Goal: Find specific page/section: Find specific page/section

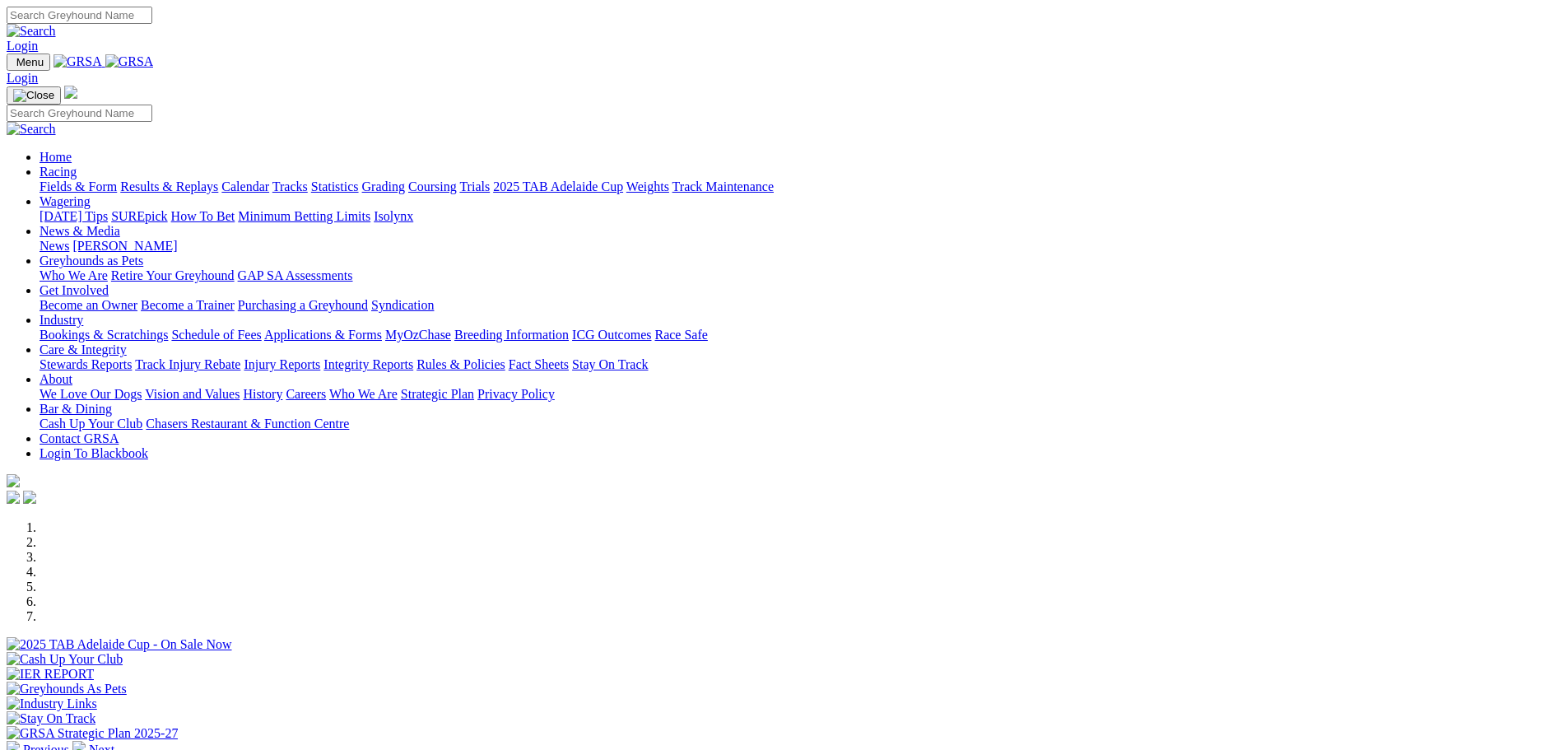
scroll to position [494, 0]
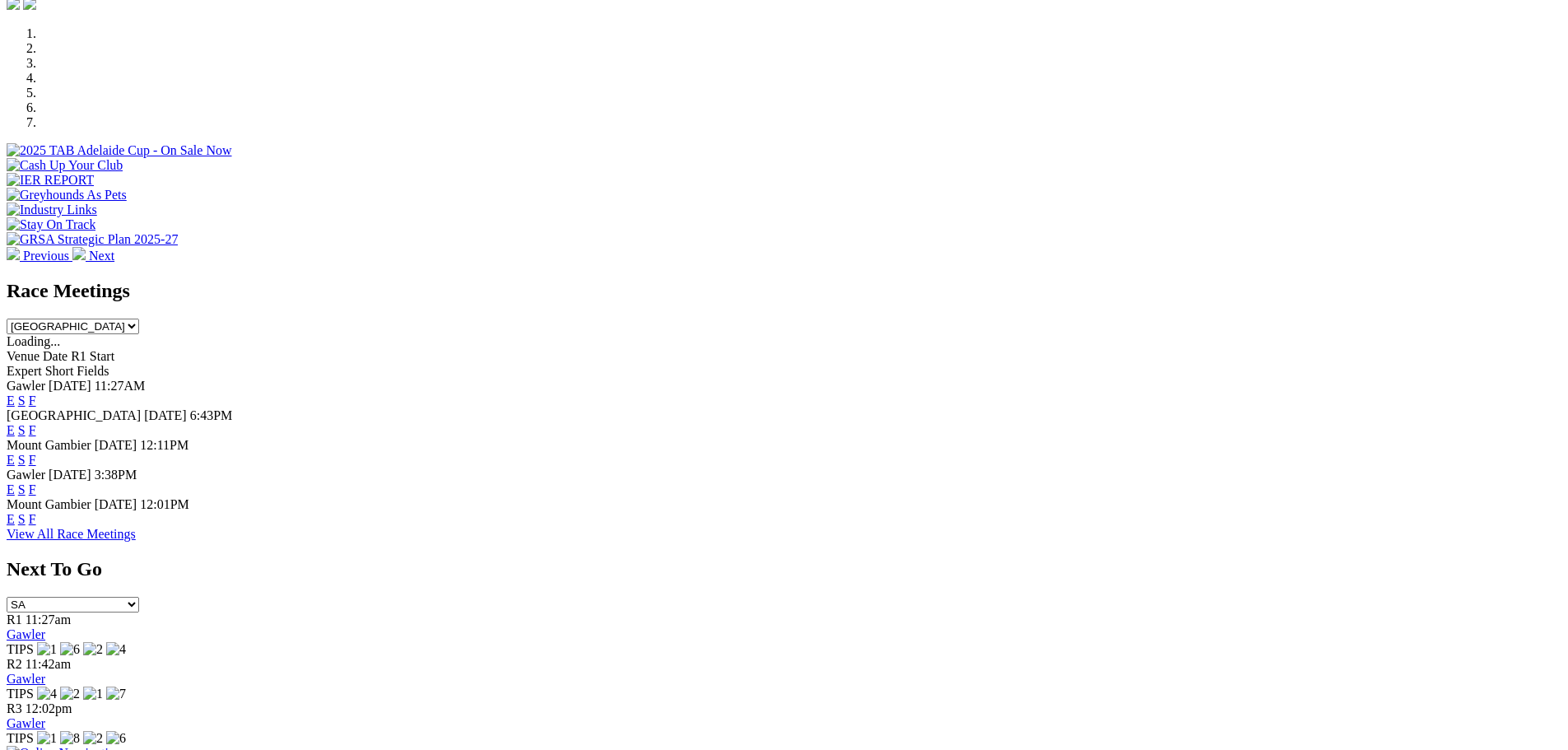
click at [36, 482] on link "F" at bounding box center [33, 489] width 8 height 14
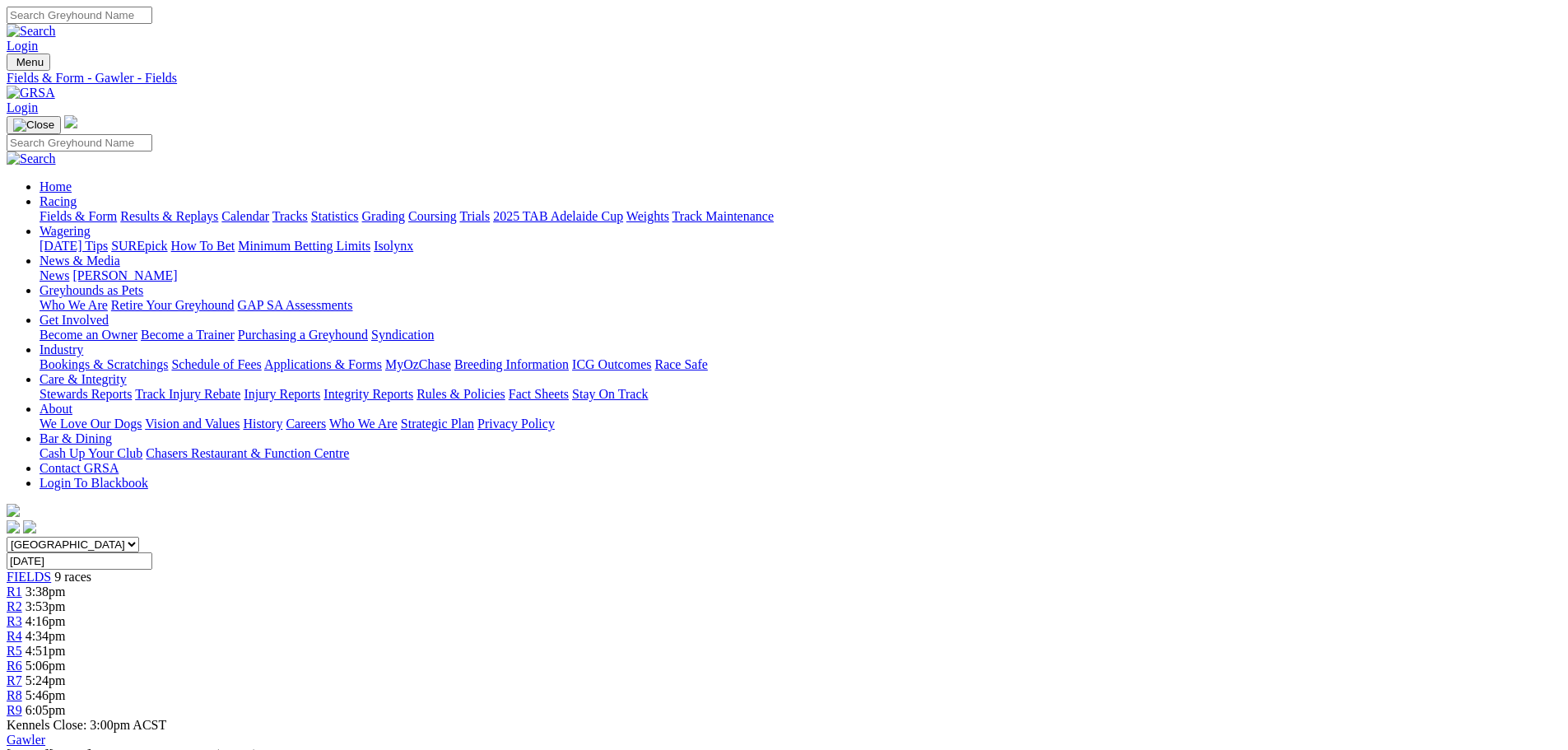
click at [117, 210] on link "Fields & Form" at bounding box center [77, 216] width 77 height 14
